Goal: Navigation & Orientation: Find specific page/section

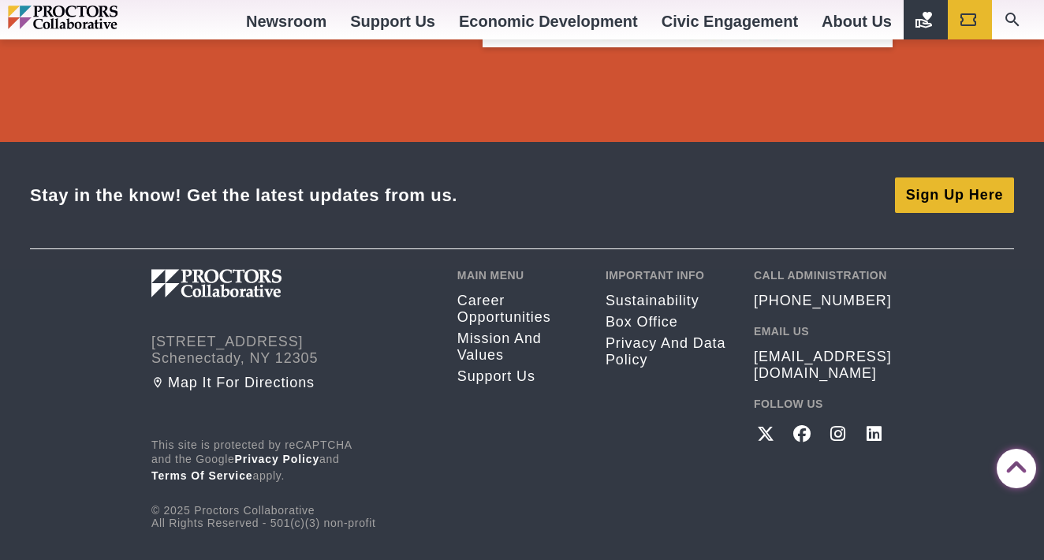
scroll to position [2977, 0]
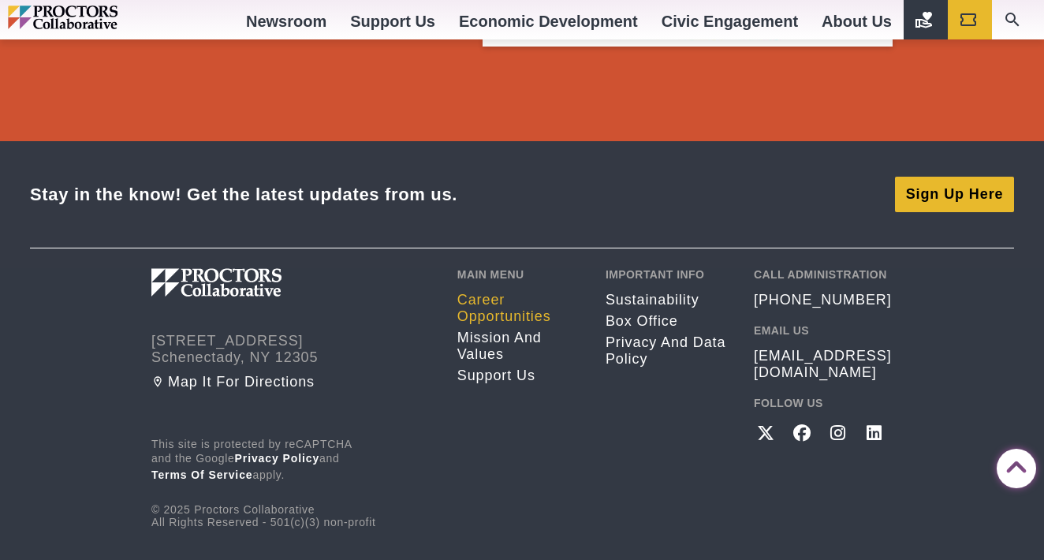
click at [472, 308] on link "Career opportunities" at bounding box center [519, 308] width 125 height 33
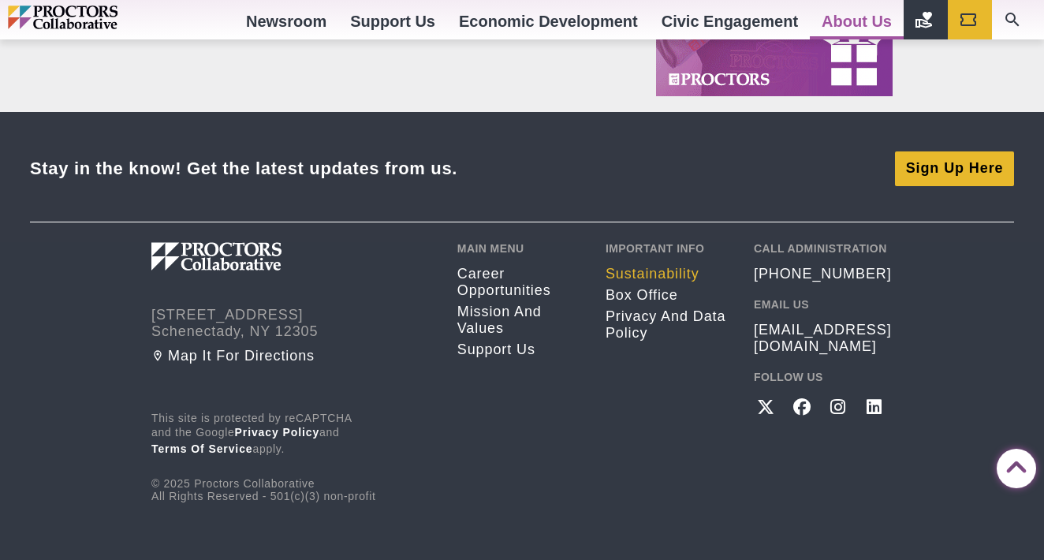
scroll to position [1449, 0]
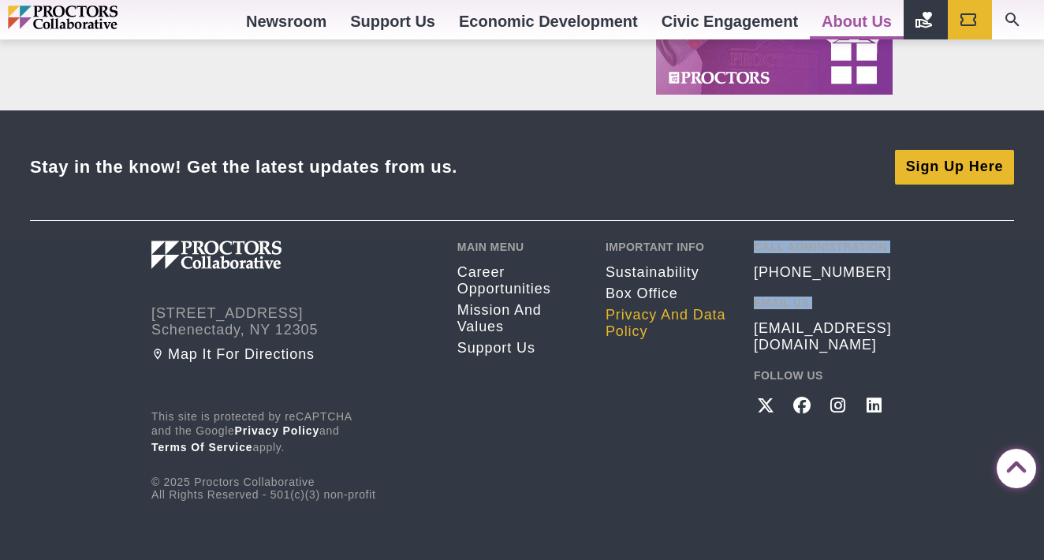
drag, startPoint x: 881, startPoint y: 329, endPoint x: 725, endPoint y: 331, distance: 156.1
click at [725, 331] on div "432 State Street Schenectady, NY 12305 Map it for directions This site is prote…" at bounding box center [521, 370] width 741 height 260
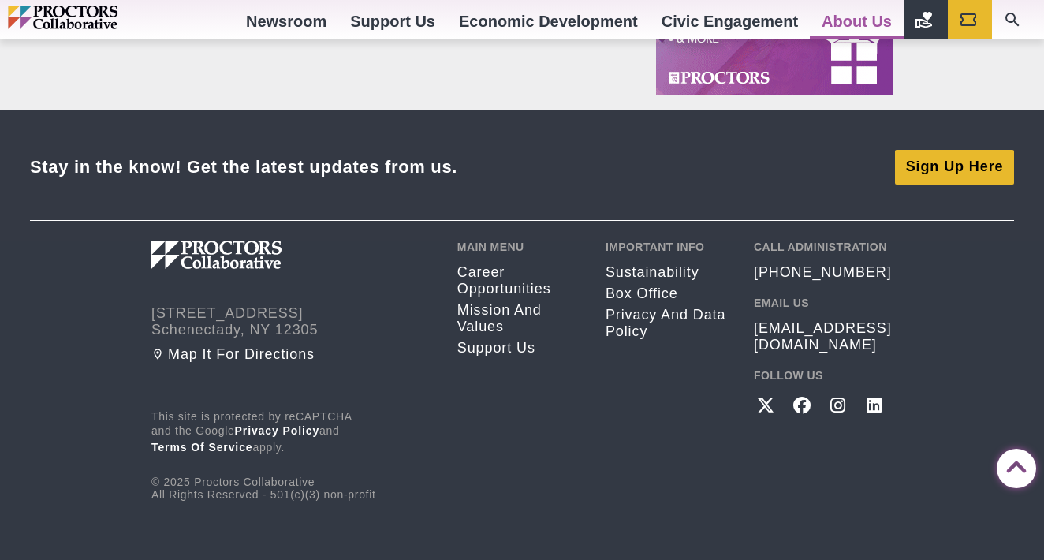
click at [665, 437] on div "Important Info Sustainability Box Office Privacy and Data Policy" at bounding box center [667, 370] width 125 height 260
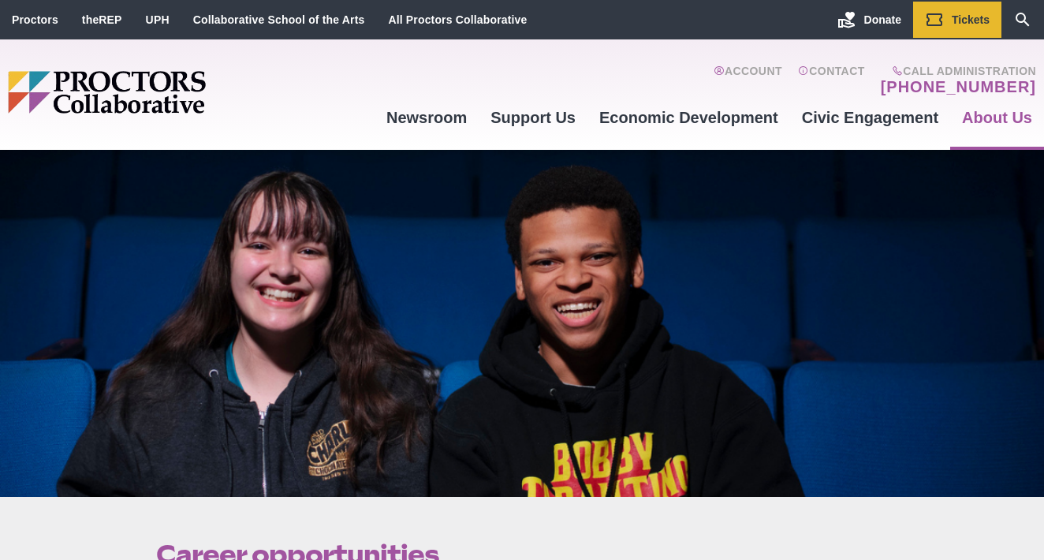
scroll to position [0, 0]
click at [845, 69] on link "Contact" at bounding box center [831, 81] width 67 height 32
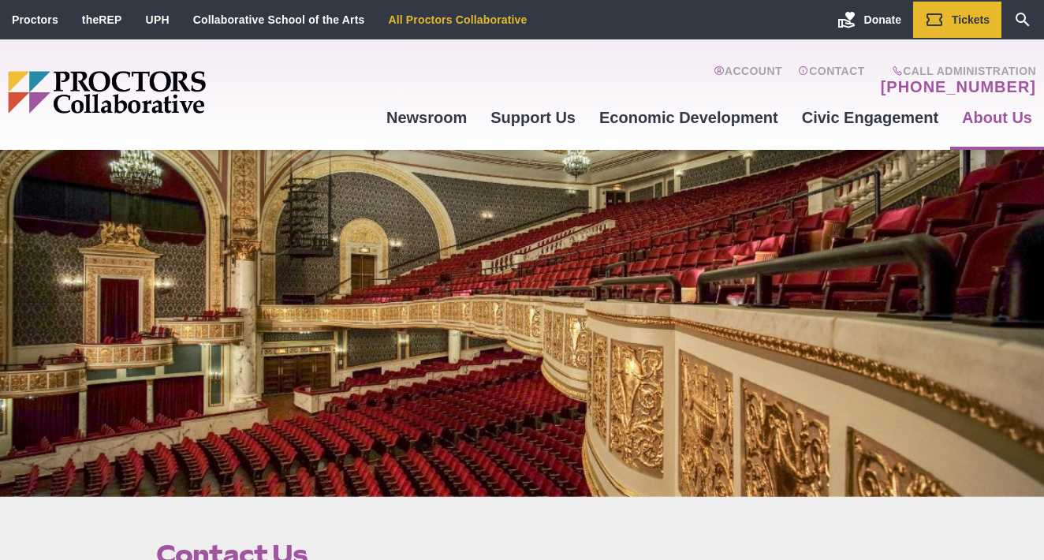
click at [501, 19] on link "All Proctors Collaborative" at bounding box center [457, 19] width 139 height 13
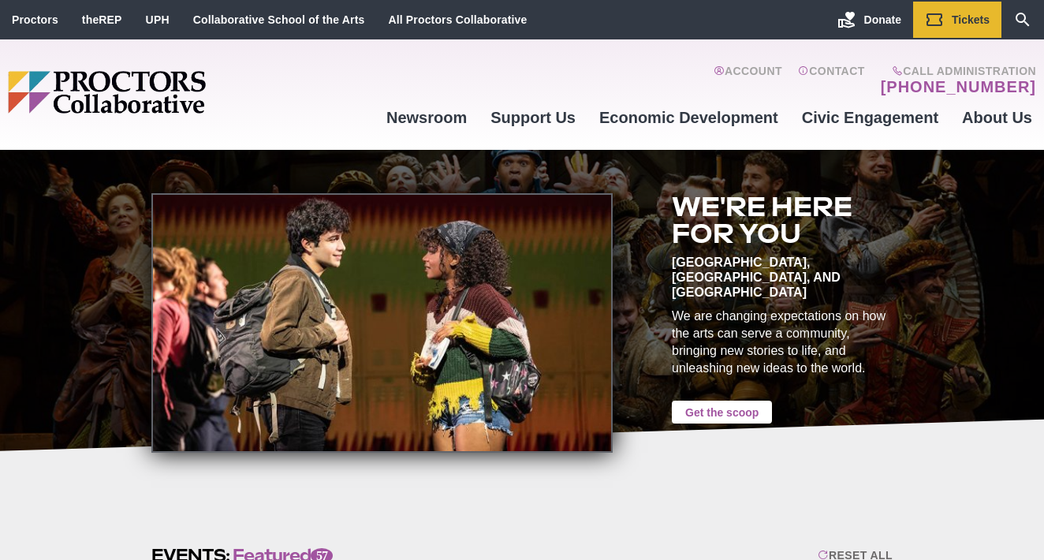
click at [738, 403] on link "Get the scoop" at bounding box center [722, 411] width 100 height 23
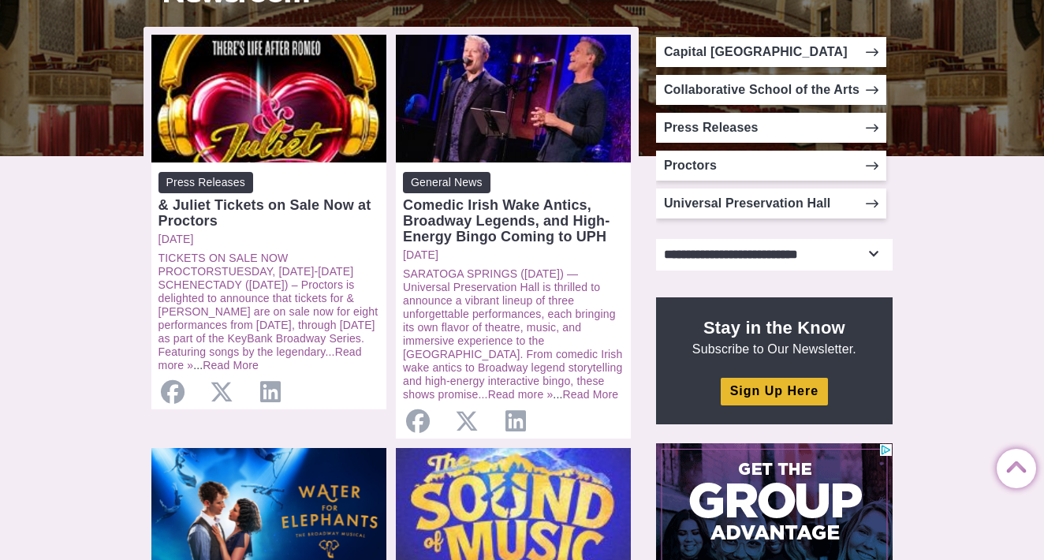
scroll to position [345, 0]
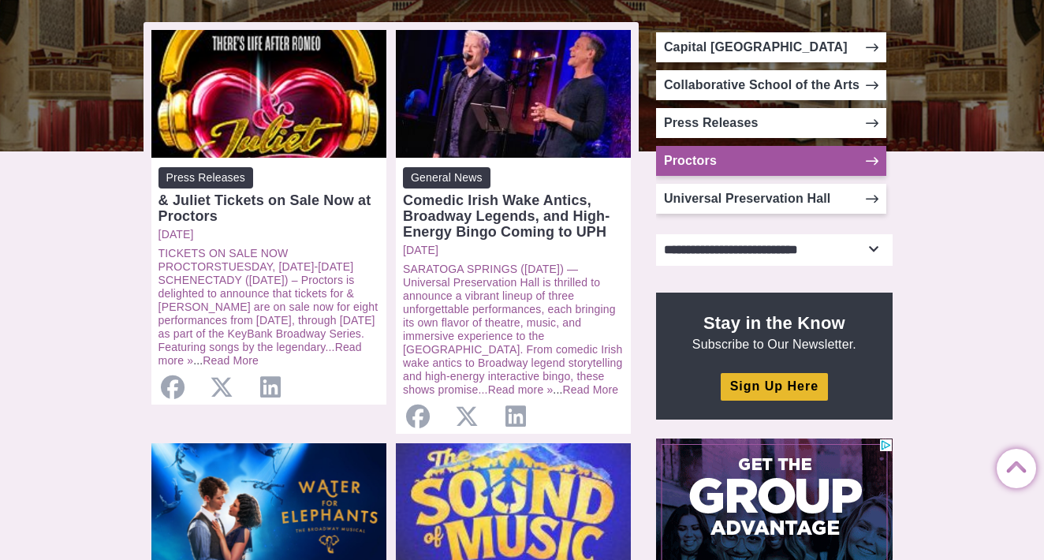
click at [727, 150] on link "Proctors" at bounding box center [771, 161] width 230 height 30
